Goal: Transaction & Acquisition: Purchase product/service

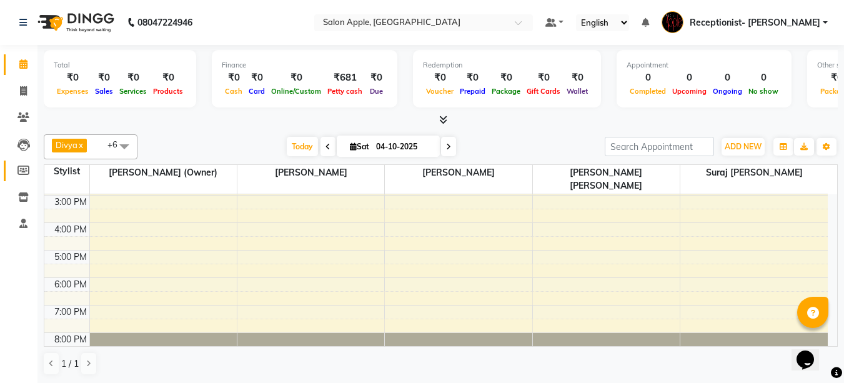
scroll to position [192, 0]
click at [22, 88] on icon at bounding box center [23, 90] width 7 height 9
select select "645"
select select "service"
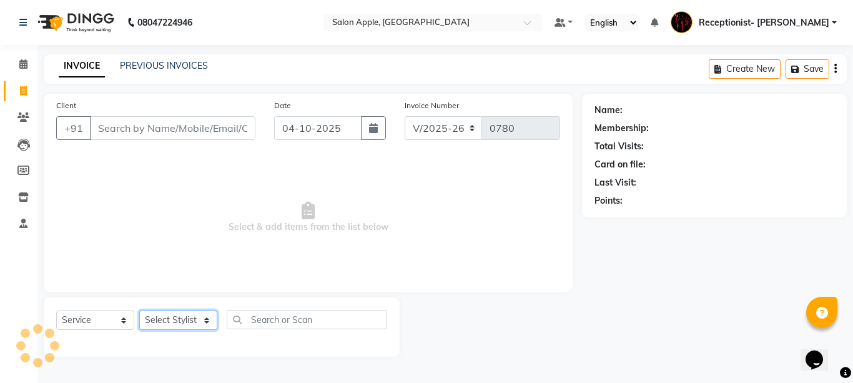
click at [174, 316] on select "Select Stylist" at bounding box center [178, 320] width 78 height 19
select select "87913"
click at [139, 311] on select "Select Stylist Divya [PERSON_NAME] [PERSON_NAME] (Owner) Receptionist- [PERSON_…" at bounding box center [178, 320] width 79 height 19
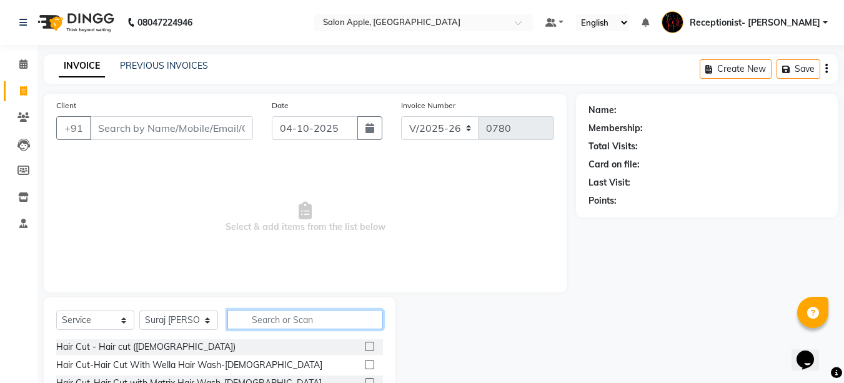
click at [276, 320] on input "text" at bounding box center [305, 319] width 156 height 19
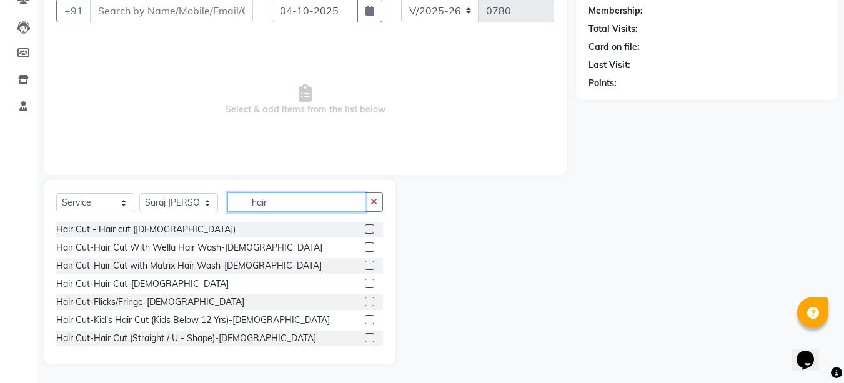
scroll to position [62, 0]
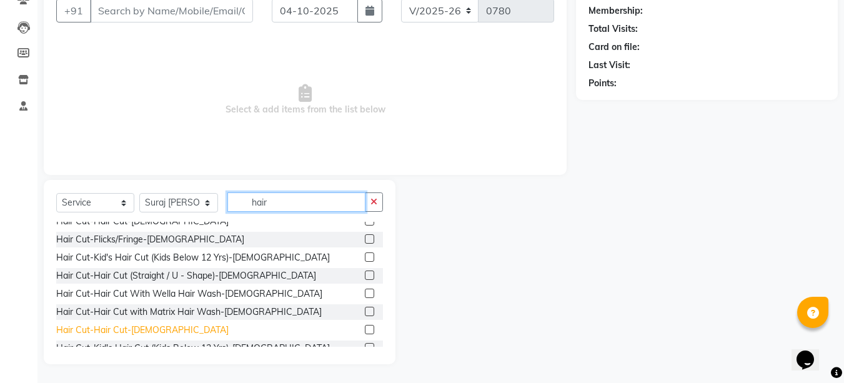
type input "hair"
click at [141, 331] on div "Hair Cut-Hair Cut-[DEMOGRAPHIC_DATA]" at bounding box center [142, 330] width 172 height 13
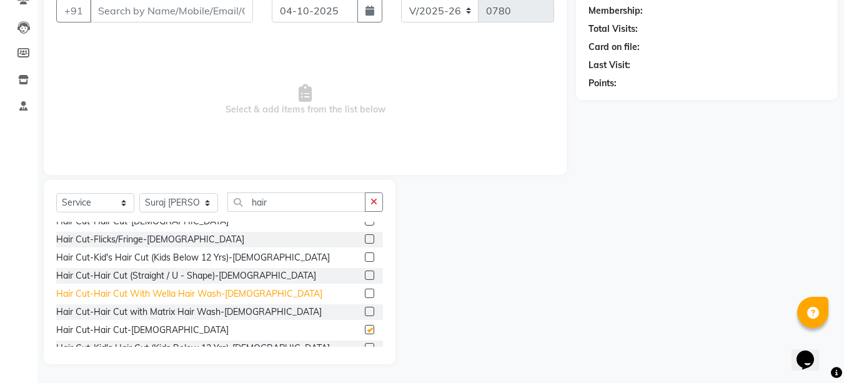
checkbox input "false"
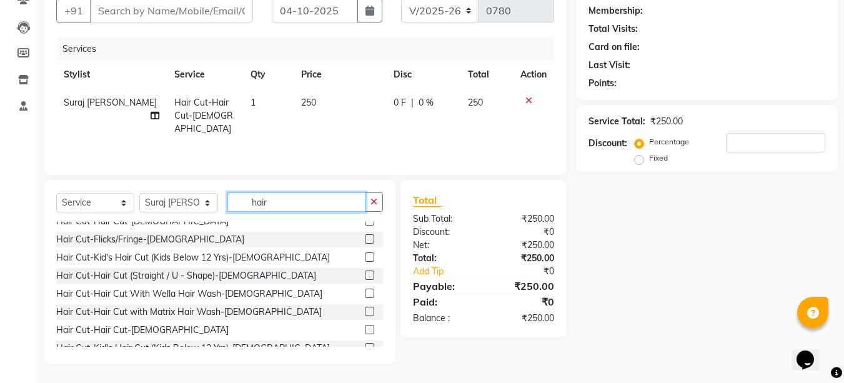
drag, startPoint x: 242, startPoint y: 204, endPoint x: 206, endPoint y: 208, distance: 36.5
click at [206, 208] on div "Select Service Product Membership Package Voucher Prepaid Gift Card Select Styl…" at bounding box center [219, 206] width 327 height 29
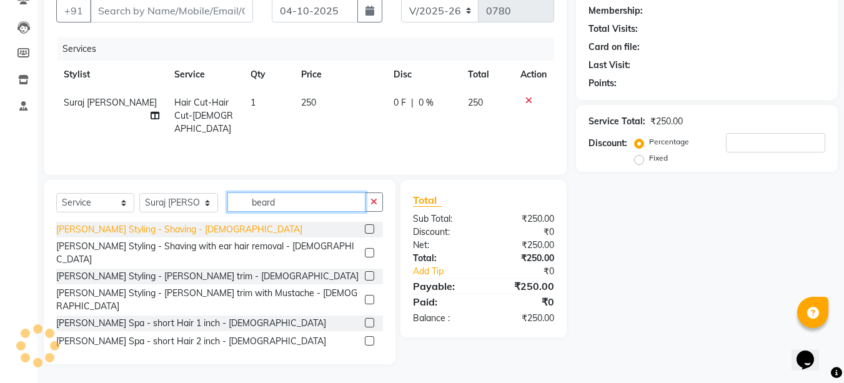
type input "beard"
click at [148, 229] on div "[PERSON_NAME] Styling - Shaving - [DEMOGRAPHIC_DATA]" at bounding box center [179, 229] width 246 height 13
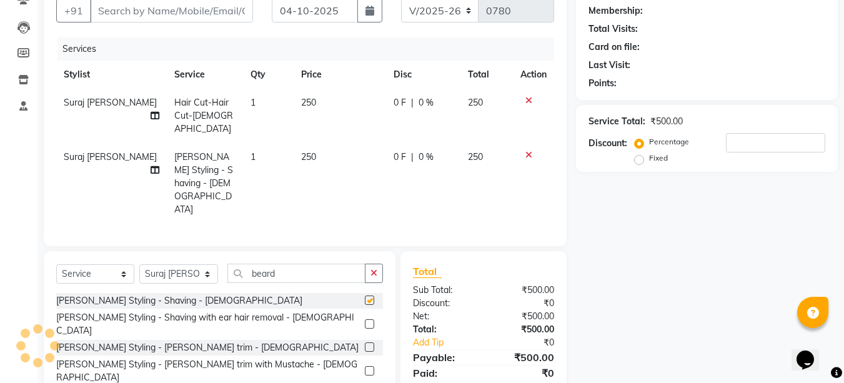
checkbox input "false"
click at [395, 151] on span "0 F" at bounding box center [400, 157] width 12 height 13
select select "87913"
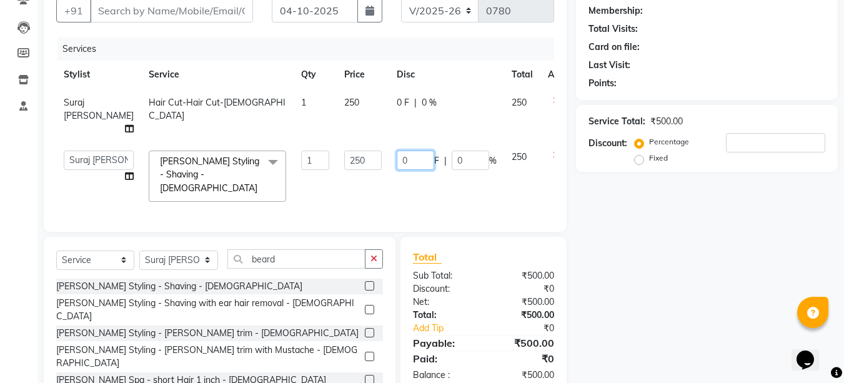
click at [397, 161] on input "0" at bounding box center [415, 160] width 37 height 19
type input "0"
type input "100"
click at [418, 186] on div "Services Stylist Service Qty Price Disc Total Action Suraj [PERSON_NAME] Hair C…" at bounding box center [305, 128] width 498 height 182
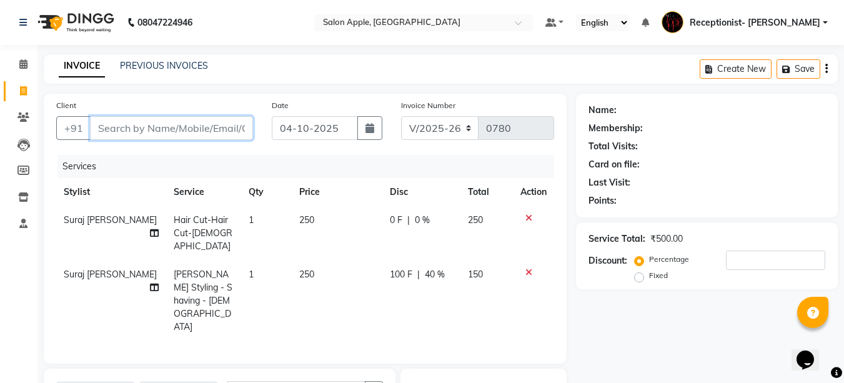
click at [110, 132] on input "Client" at bounding box center [171, 128] width 163 height 24
click at [162, 119] on input "Client" at bounding box center [171, 128] width 163 height 24
click at [192, 124] on input "Client" at bounding box center [171, 128] width 163 height 24
type input "9"
type input "0"
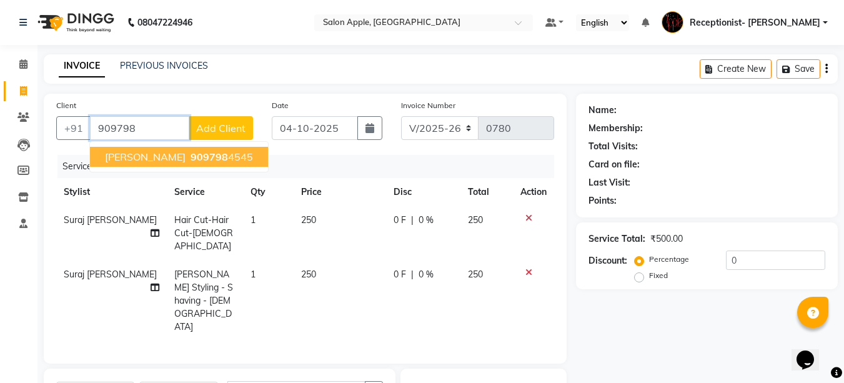
click at [142, 160] on span "[PERSON_NAME]" at bounding box center [145, 157] width 81 height 12
type input "9097984545"
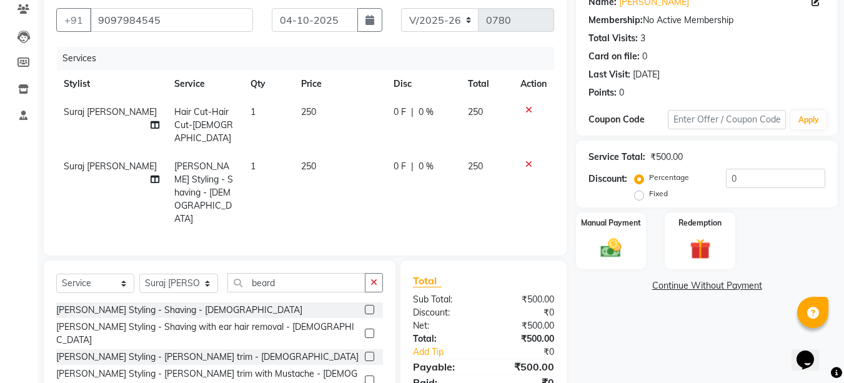
scroll to position [125, 0]
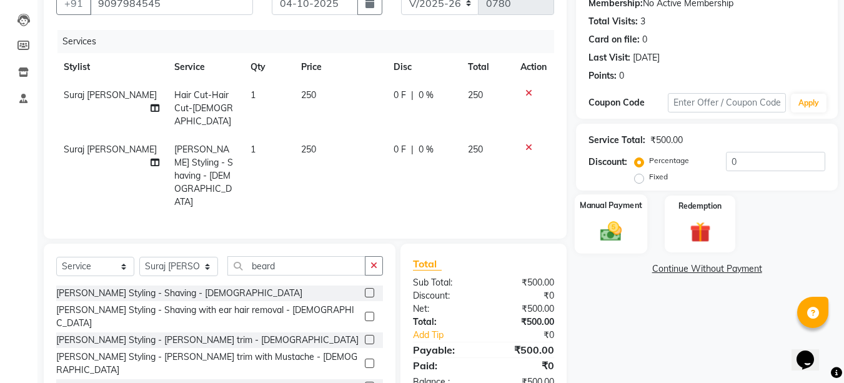
drag, startPoint x: 604, startPoint y: 234, endPoint x: 625, endPoint y: 235, distance: 21.9
click at [605, 234] on img at bounding box center [611, 231] width 35 height 25
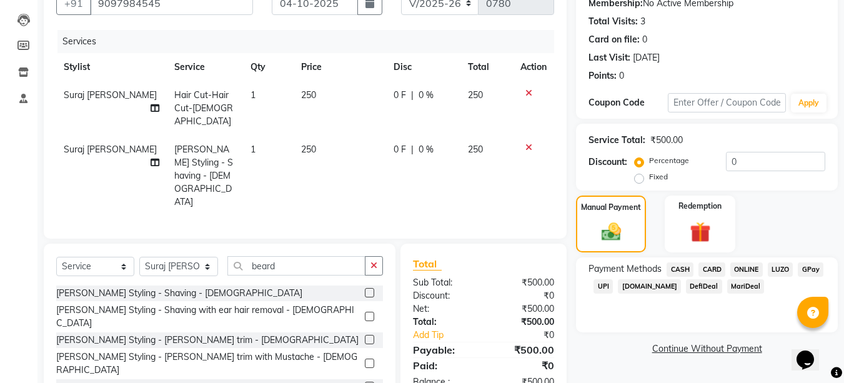
drag, startPoint x: 679, startPoint y: 271, endPoint x: 696, endPoint y: 273, distance: 17.7
click at [684, 272] on span "CASH" at bounding box center [680, 269] width 27 height 14
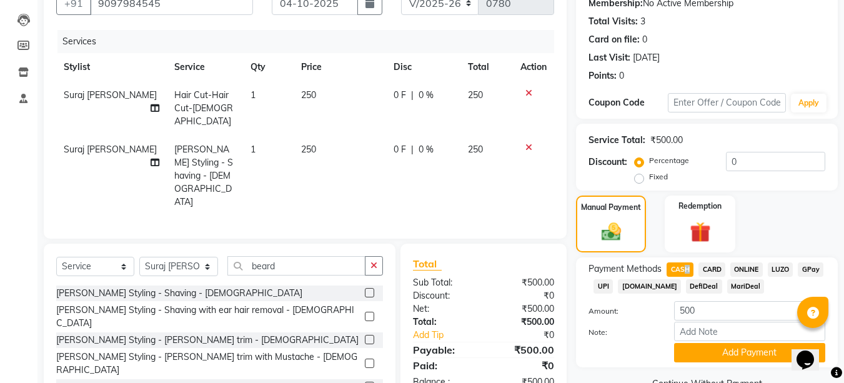
scroll to position [154, 0]
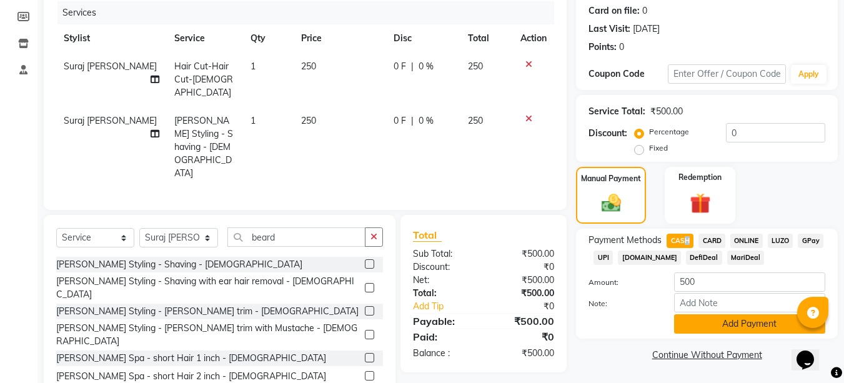
click at [715, 323] on button "Add Payment" at bounding box center [749, 323] width 151 height 19
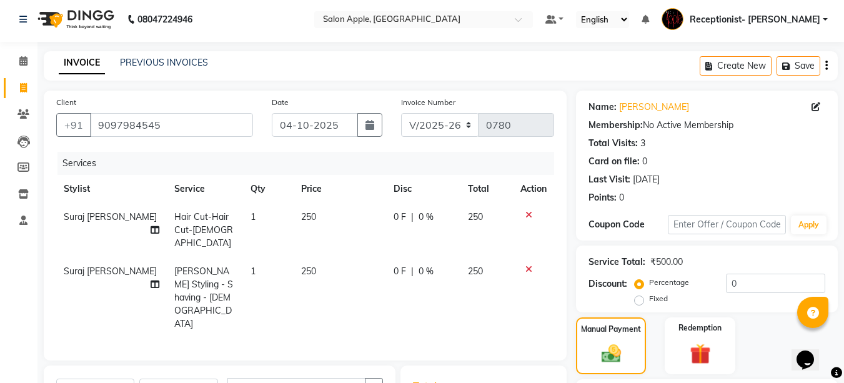
scroll to position [0, 0]
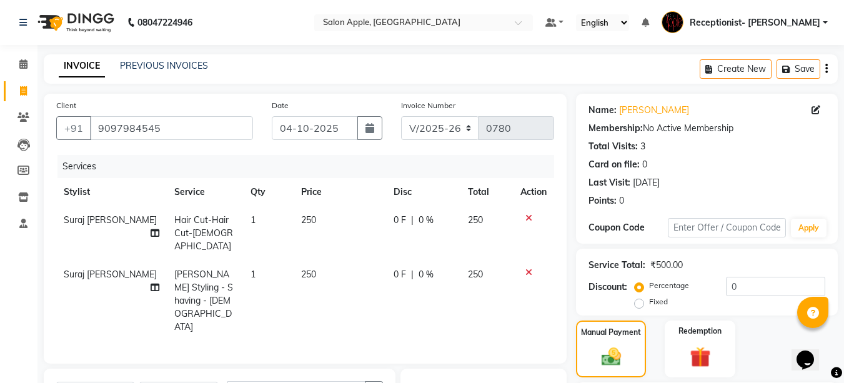
click at [396, 268] on span "0 F" at bounding box center [400, 274] width 12 height 13
select select "87913"
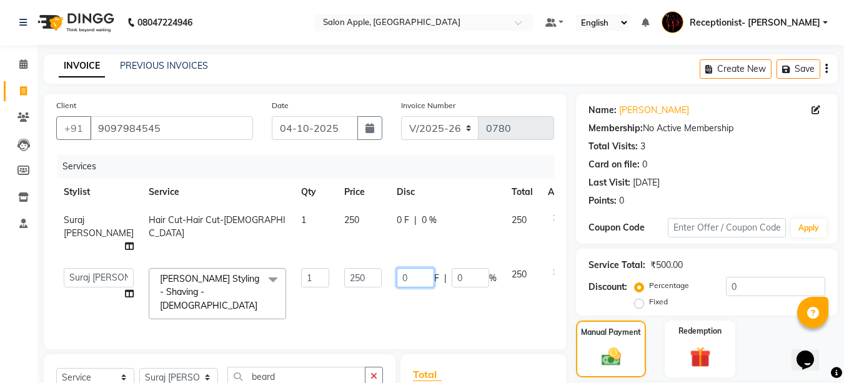
drag, startPoint x: 395, startPoint y: 279, endPoint x: 364, endPoint y: 277, distance: 31.3
click at [389, 277] on td "0 F | 0 %" at bounding box center [446, 294] width 115 height 66
type input "100"
click at [419, 308] on div "Client [PHONE_NUMBER] Date [DATE] Invoice Number V/2025 V/[PHONE_NUMBER] Servic…" at bounding box center [305, 222] width 523 height 256
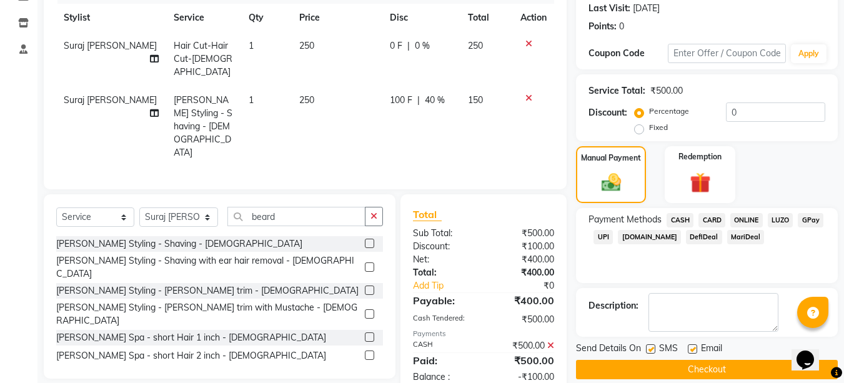
scroll to position [189, 0]
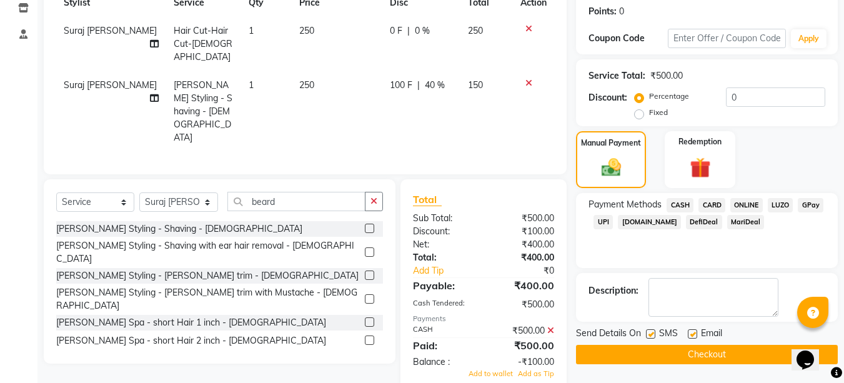
click at [674, 356] on button "Checkout" at bounding box center [707, 354] width 262 height 19
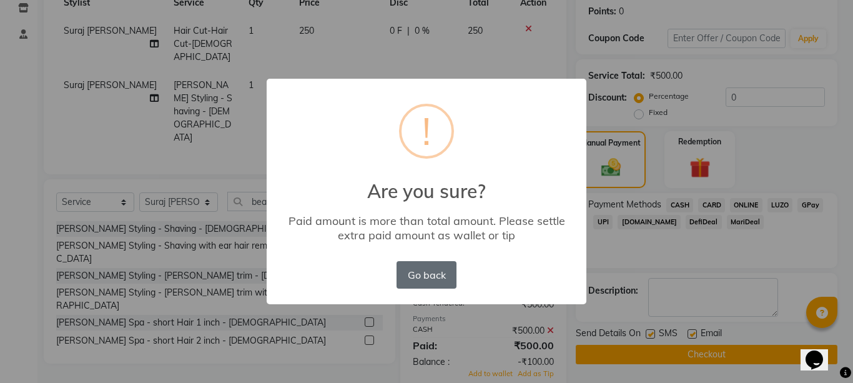
click at [428, 282] on button "Go back" at bounding box center [427, 274] width 60 height 27
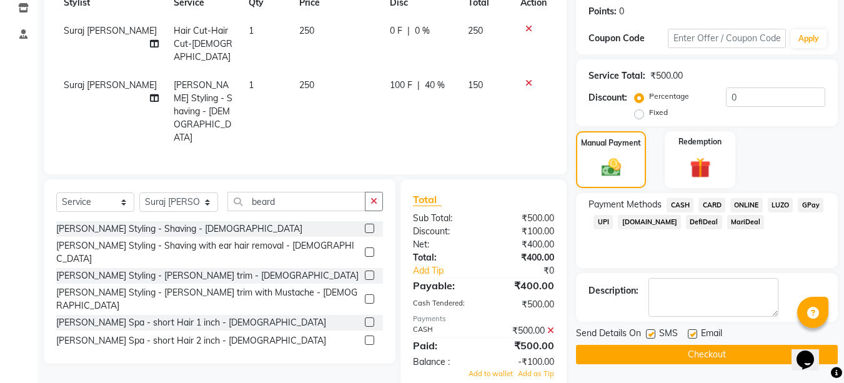
click at [642, 350] on button "Checkout" at bounding box center [707, 354] width 262 height 19
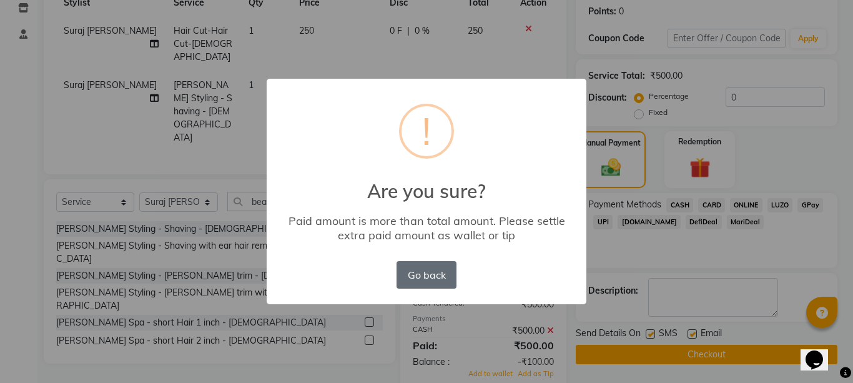
click at [434, 269] on button "Go back" at bounding box center [427, 274] width 60 height 27
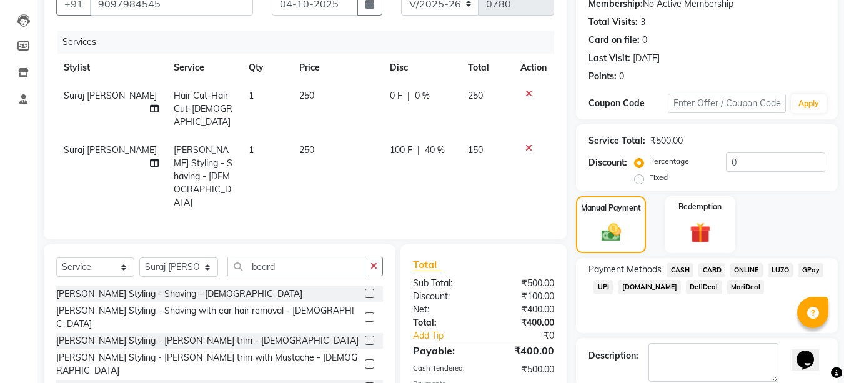
scroll to position [125, 0]
click at [684, 271] on span "CASH" at bounding box center [680, 269] width 27 height 14
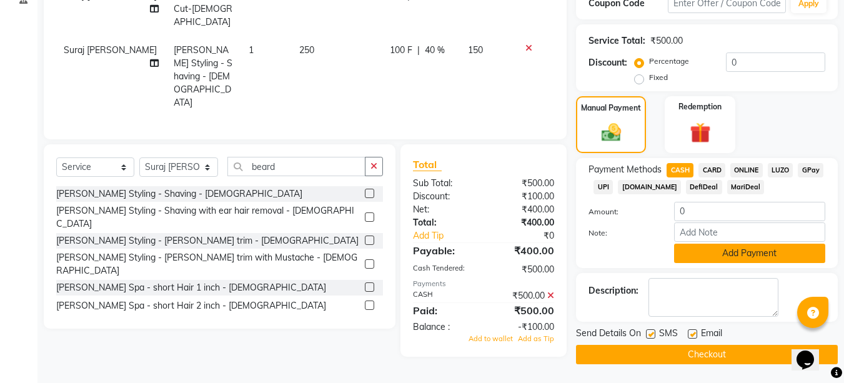
click at [710, 260] on button "Add Payment" at bounding box center [749, 253] width 151 height 19
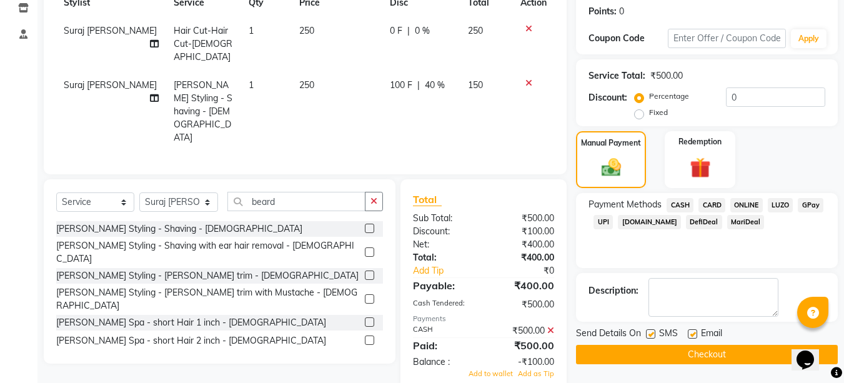
click at [703, 353] on button "Checkout" at bounding box center [707, 354] width 262 height 19
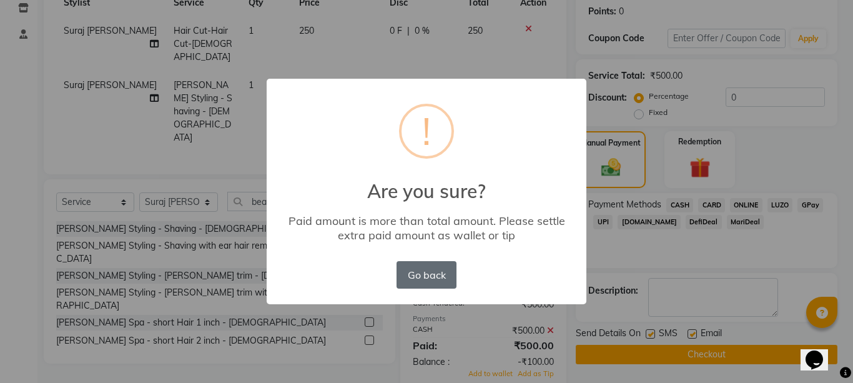
click at [420, 279] on button "Go back" at bounding box center [427, 274] width 60 height 27
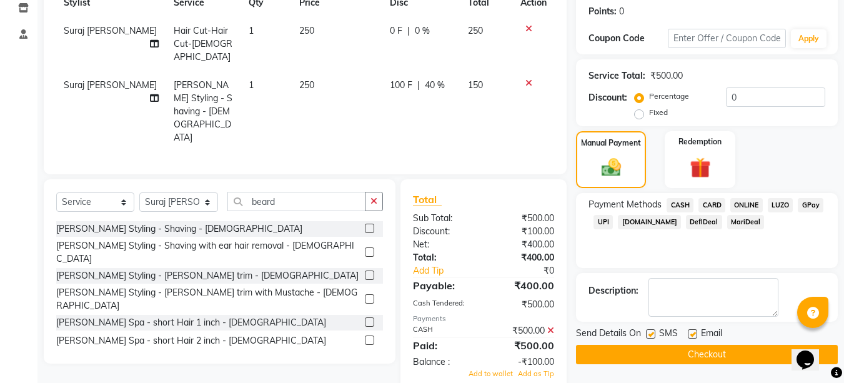
click at [552, 326] on icon at bounding box center [550, 330] width 7 height 9
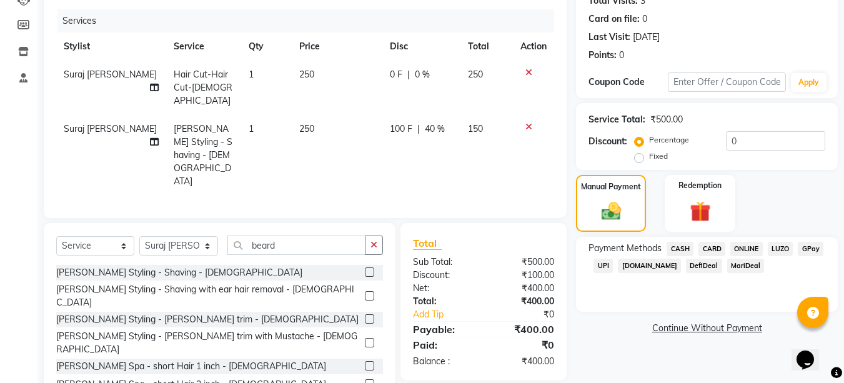
click at [673, 255] on span "CASH" at bounding box center [680, 249] width 27 height 14
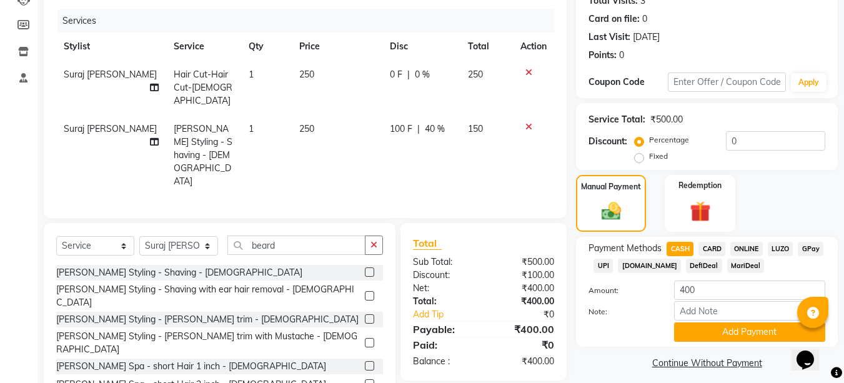
scroll to position [154, 0]
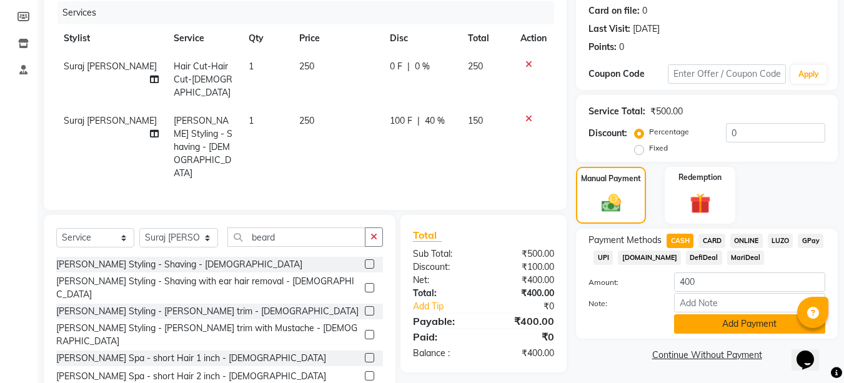
click at [707, 330] on button "Add Payment" at bounding box center [749, 323] width 151 height 19
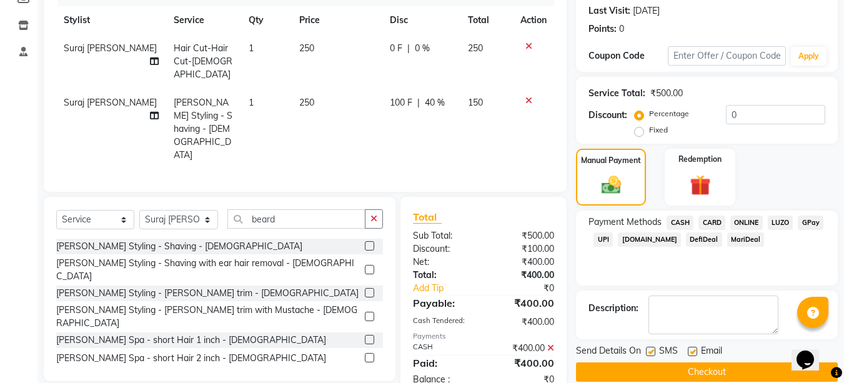
scroll to position [189, 0]
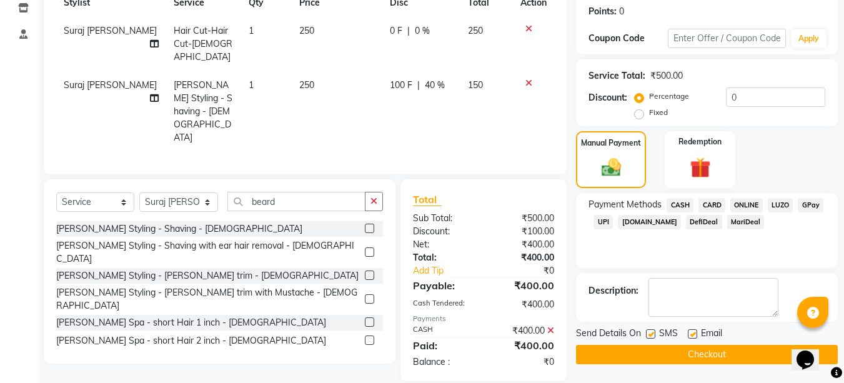
click at [654, 355] on button "Checkout" at bounding box center [707, 354] width 262 height 19
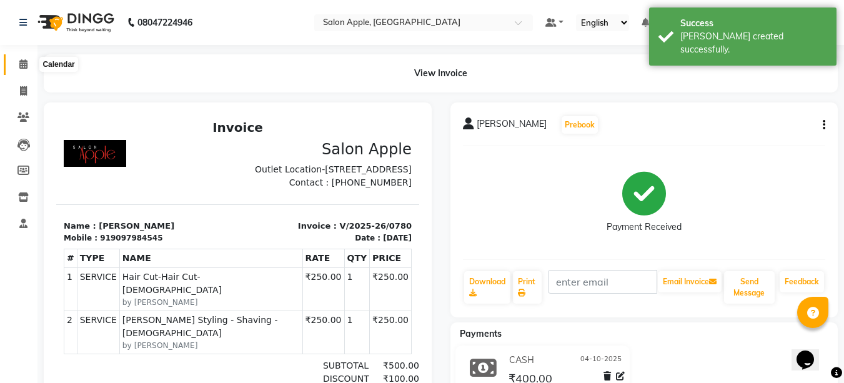
click at [20, 67] on icon at bounding box center [23, 63] width 8 height 9
